Goal: Complete application form

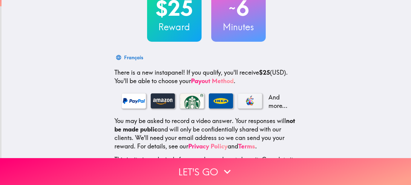
scroll to position [41, 0]
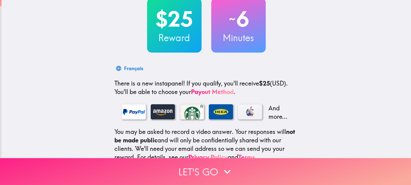
click at [205, 167] on button "Let's go" at bounding box center [205, 171] width 411 height 27
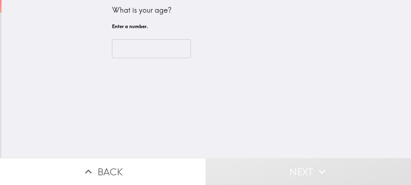
click at [172, 40] on input "number" at bounding box center [151, 48] width 79 height 19
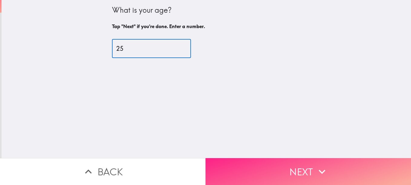
type input "25"
click at [310, 162] on button "Next" at bounding box center [309, 171] width 206 height 27
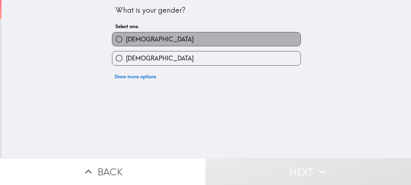
click at [205, 32] on label "Male" at bounding box center [206, 39] width 188 height 14
click at [126, 32] on input "Male" at bounding box center [119, 39] width 14 height 14
radio input "true"
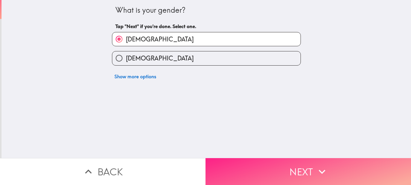
click at [283, 158] on button "Next" at bounding box center [309, 171] width 206 height 27
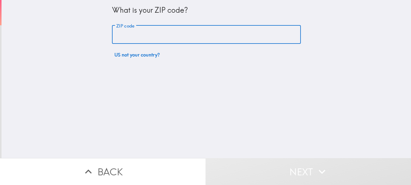
click at [225, 36] on input "ZIP code" at bounding box center [206, 34] width 189 height 19
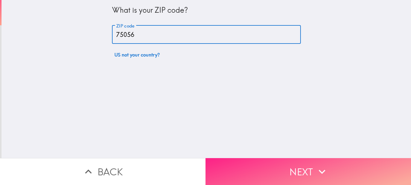
type input "75056"
click at [258, 166] on button "Next" at bounding box center [309, 171] width 206 height 27
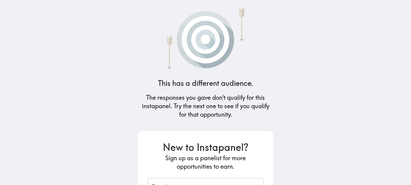
click at [200, 107] on h5 "The responses you gave don't qualify for this instapanel. Try the next one to s…" at bounding box center [206, 106] width 136 height 25
click at [199, 12] on img at bounding box center [206, 37] width 108 height 64
drag, startPoint x: 199, startPoint y: 12, endPoint x: 235, endPoint y: -31, distance: 56.5
click at [235, 0] on html "This has a different audience. The responses you gave don't qualify for this in…" at bounding box center [205, 0] width 411 height 0
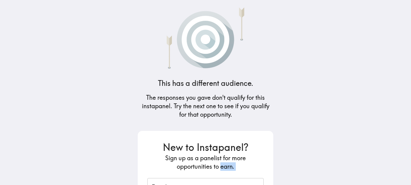
drag, startPoint x: 218, startPoint y: 173, endPoint x: 218, endPoint y: 163, distance: 9.7
click at [218, 163] on form "New to Instapanel? Sign up as a panelist for more opportunities to earn. Email …" at bounding box center [205, 182] width 116 height 82
click at [218, 163] on h5 "Sign up as a panelist for more opportunities to earn." at bounding box center [205, 162] width 116 height 17
